Goal: Navigation & Orientation: Find specific page/section

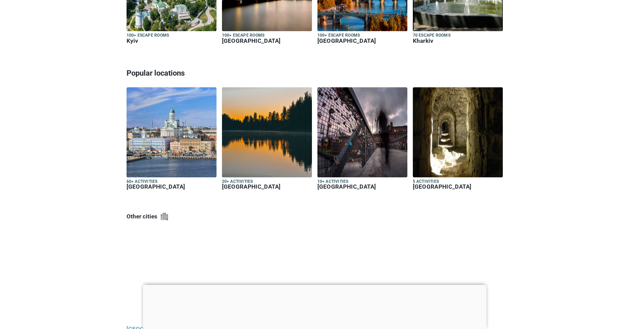
scroll to position [2110, 0]
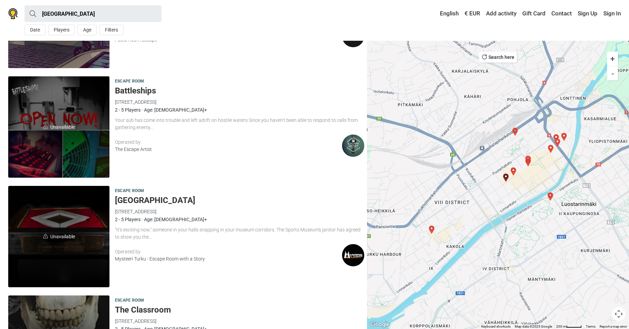
scroll to position [780, 0]
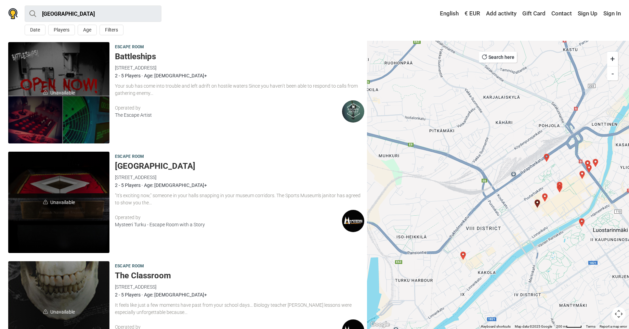
drag, startPoint x: 482, startPoint y: 149, endPoint x: 503, endPoint y: 171, distance: 30.0
click at [504, 172] on div at bounding box center [498, 185] width 262 height 288
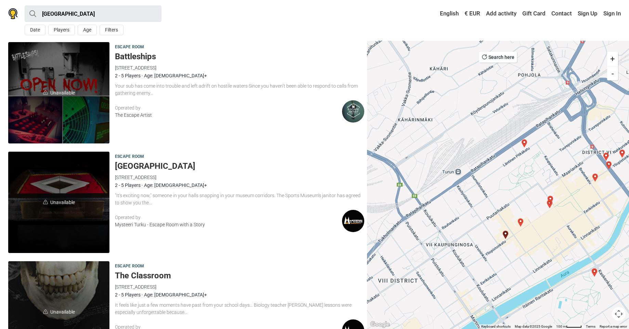
drag, startPoint x: 587, startPoint y: 179, endPoint x: 523, endPoint y: 179, distance: 64.6
click at [523, 179] on div at bounding box center [498, 185] width 262 height 288
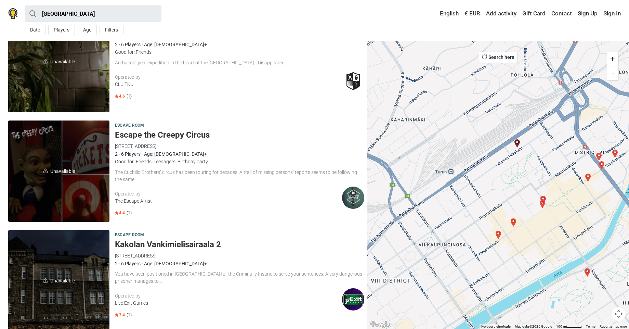
scroll to position [0, 0]
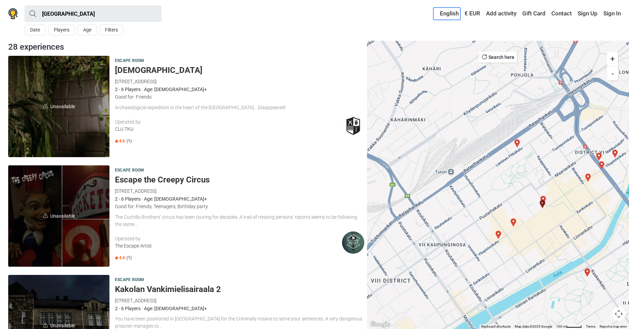
click at [452, 14] on link "English" at bounding box center [446, 14] width 27 height 12
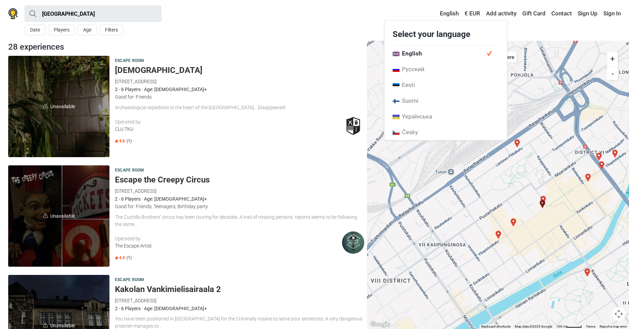
click at [185, 27] on div "Turku All Escape room Around Me Date Players Age Filters < August 2025 > Mon Tu…" at bounding box center [314, 20] width 629 height 41
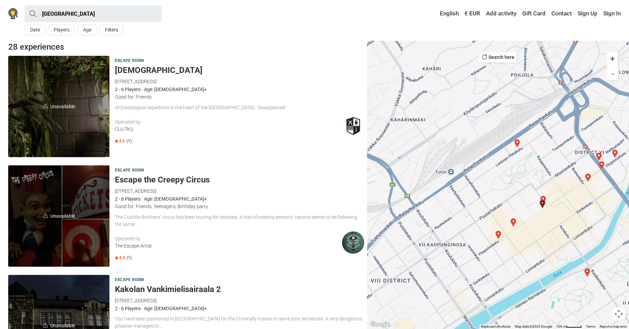
click at [88, 100] on span "Unavailable" at bounding box center [58, 106] width 101 height 101
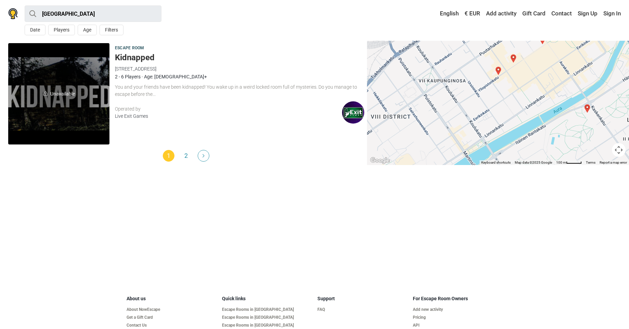
scroll to position [2093, 0]
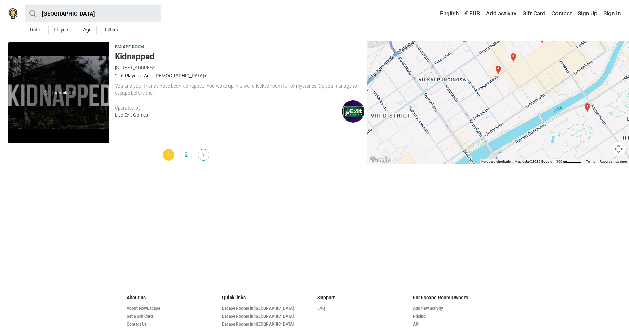
click at [184, 153] on link "2" at bounding box center [186, 155] width 12 height 12
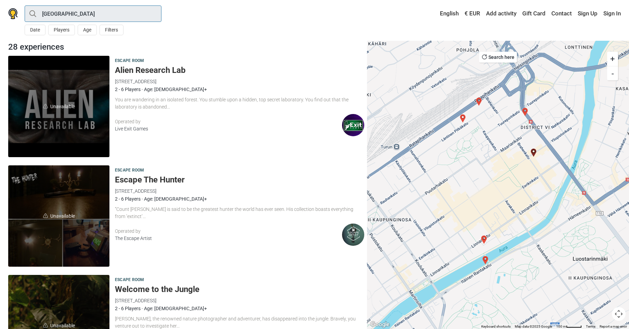
drag, startPoint x: 80, startPoint y: 16, endPoint x: 28, endPoint y: 8, distance: 53.1
click at [28, 8] on input "[GEOGRAPHIC_DATA]" at bounding box center [93, 13] width 137 height 16
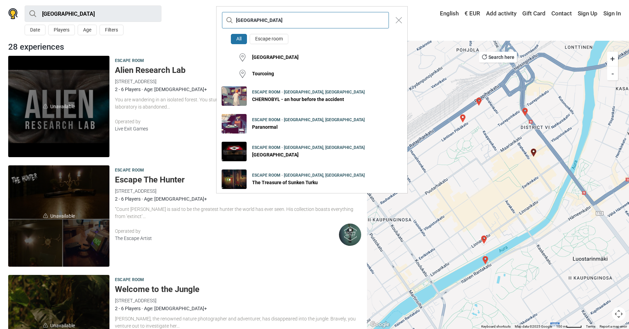
click at [256, 22] on input "[GEOGRAPHIC_DATA]" at bounding box center [305, 20] width 167 height 16
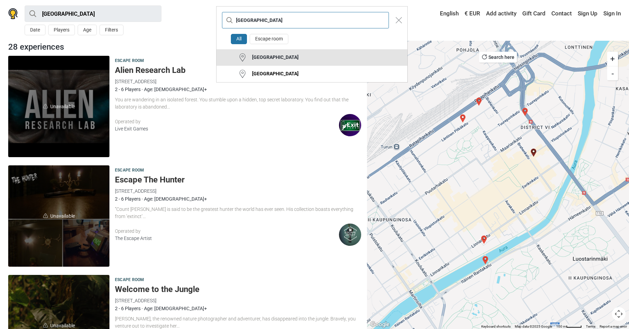
type input "boston"
click at [259, 54] on div "Boston" at bounding box center [273, 57] width 52 height 7
type input "Boston"
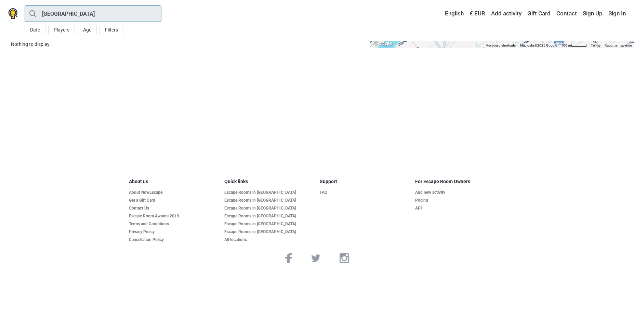
click at [79, 15] on input "Boston" at bounding box center [93, 13] width 137 height 16
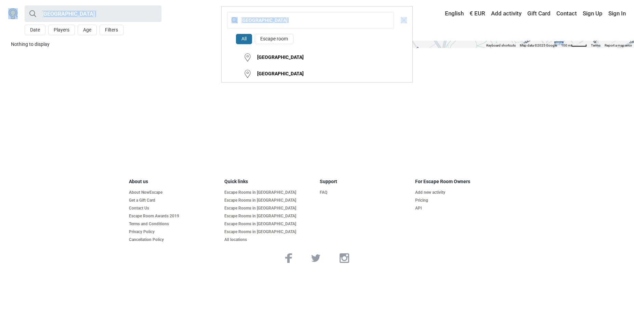
click at [79, 15] on div "Boston All Escape room Boston Boston" at bounding box center [317, 164] width 634 height 329
click at [132, 16] on div "Boston All Escape room Boston Boston" at bounding box center [317, 164] width 634 height 329
click at [302, 19] on input "Boston" at bounding box center [310, 20] width 167 height 16
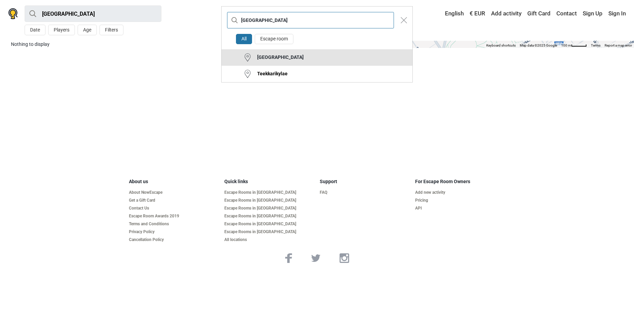
type input "helsinki"
click at [279, 53] on button "[GEOGRAPHIC_DATA]" at bounding box center [317, 57] width 191 height 16
type input "[GEOGRAPHIC_DATA]"
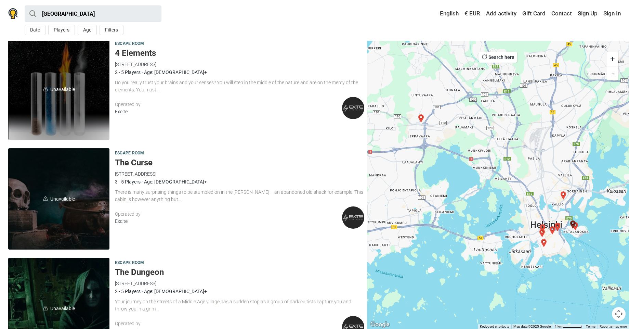
scroll to position [2093, 0]
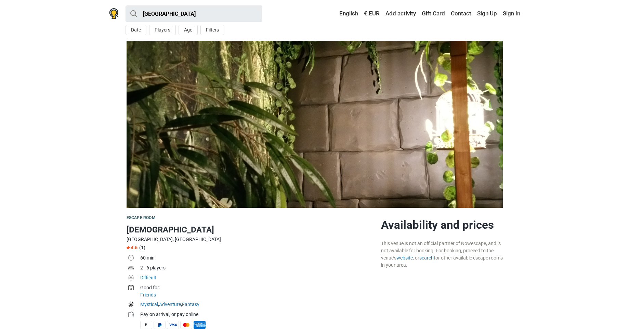
scroll to position [82, 0]
